Goal: Find specific page/section: Find specific page/section

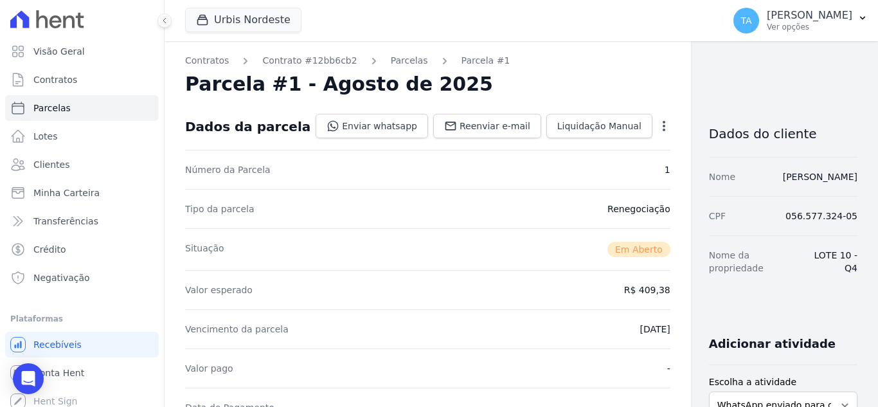
scroll to position [257, 0]
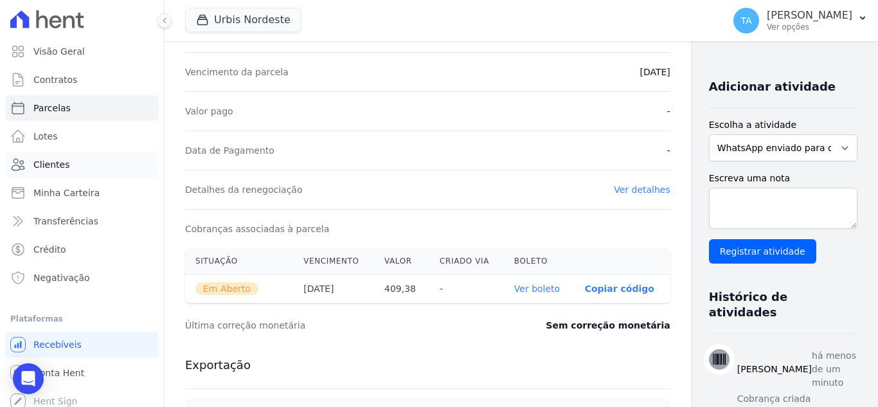
click at [35, 165] on span "Clientes" at bounding box center [51, 164] width 36 height 13
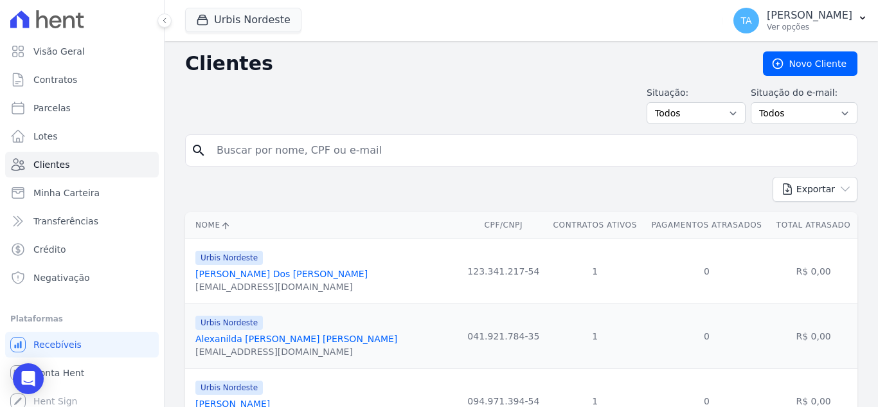
click at [298, 153] on input "search" at bounding box center [530, 151] width 643 height 26
type input "[PERSON_NAME]"
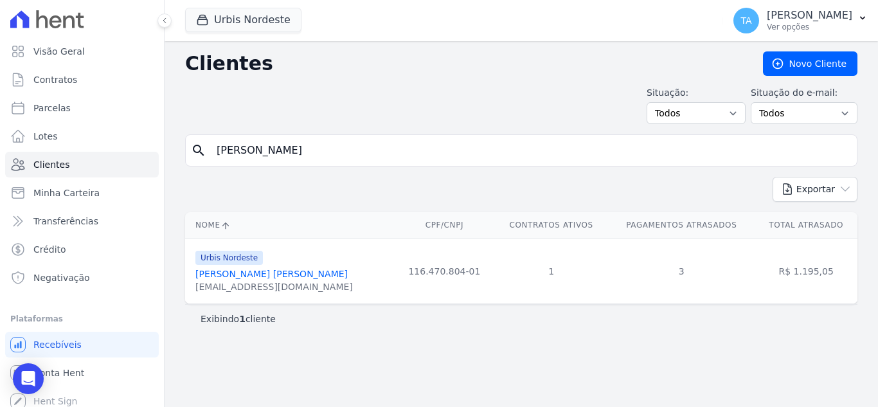
click at [253, 272] on link "[PERSON_NAME] [PERSON_NAME]" at bounding box center [271, 274] width 152 height 10
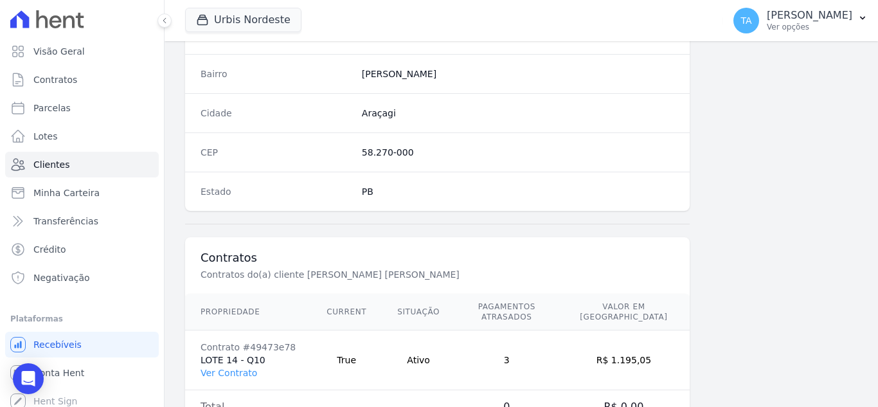
scroll to position [796, 0]
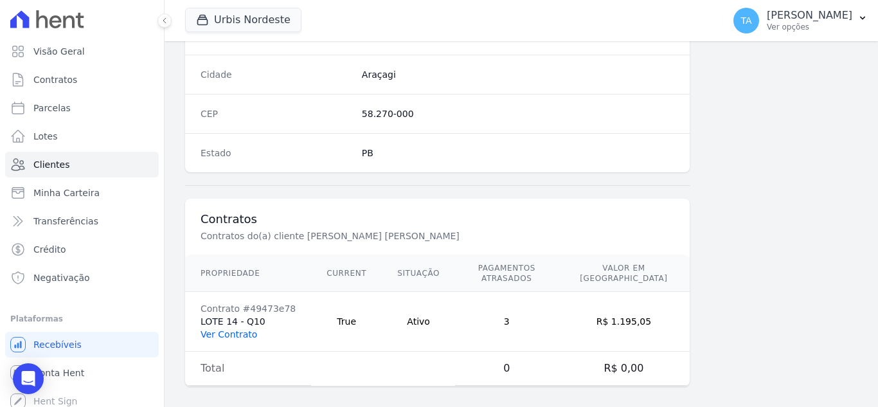
click at [223, 329] on link "Ver Contrato" at bounding box center [229, 334] width 57 height 10
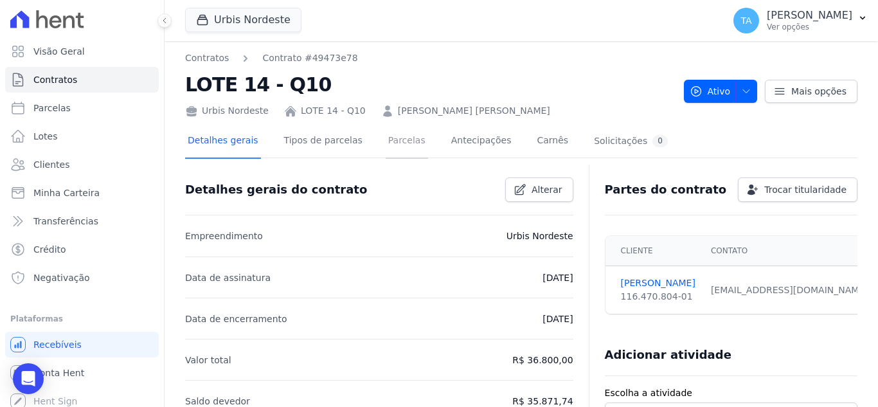
click at [390, 137] on link "Parcelas" at bounding box center [407, 142] width 42 height 34
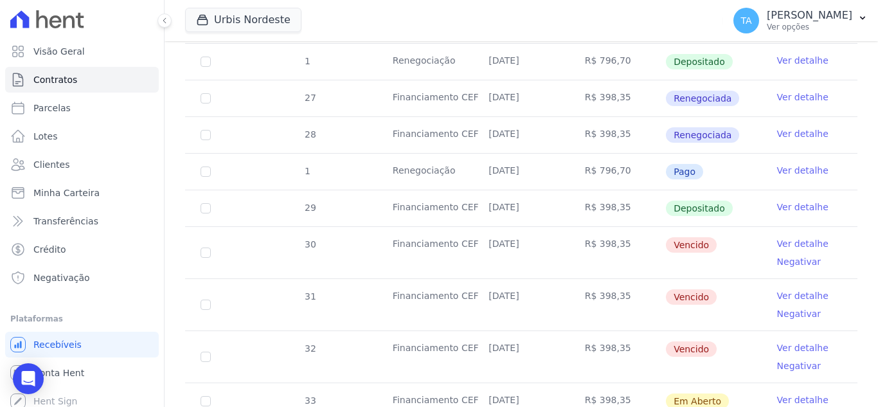
scroll to position [533, 0]
